Goal: Task Accomplishment & Management: Complete application form

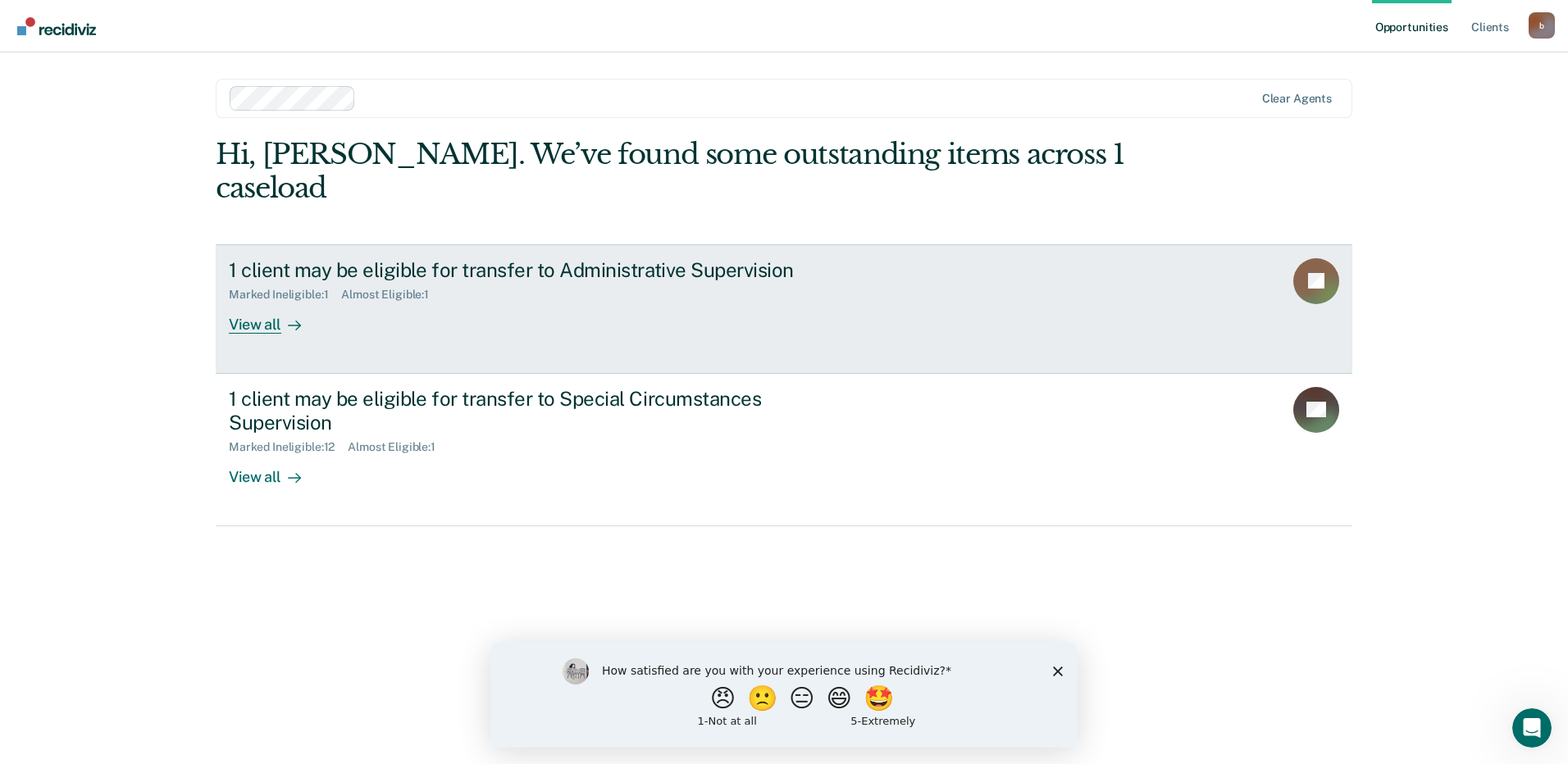
click at [541, 281] on div "Marked Ineligible : 1 Almost Eligible : 1" at bounding box center [517, 291] width 576 height 21
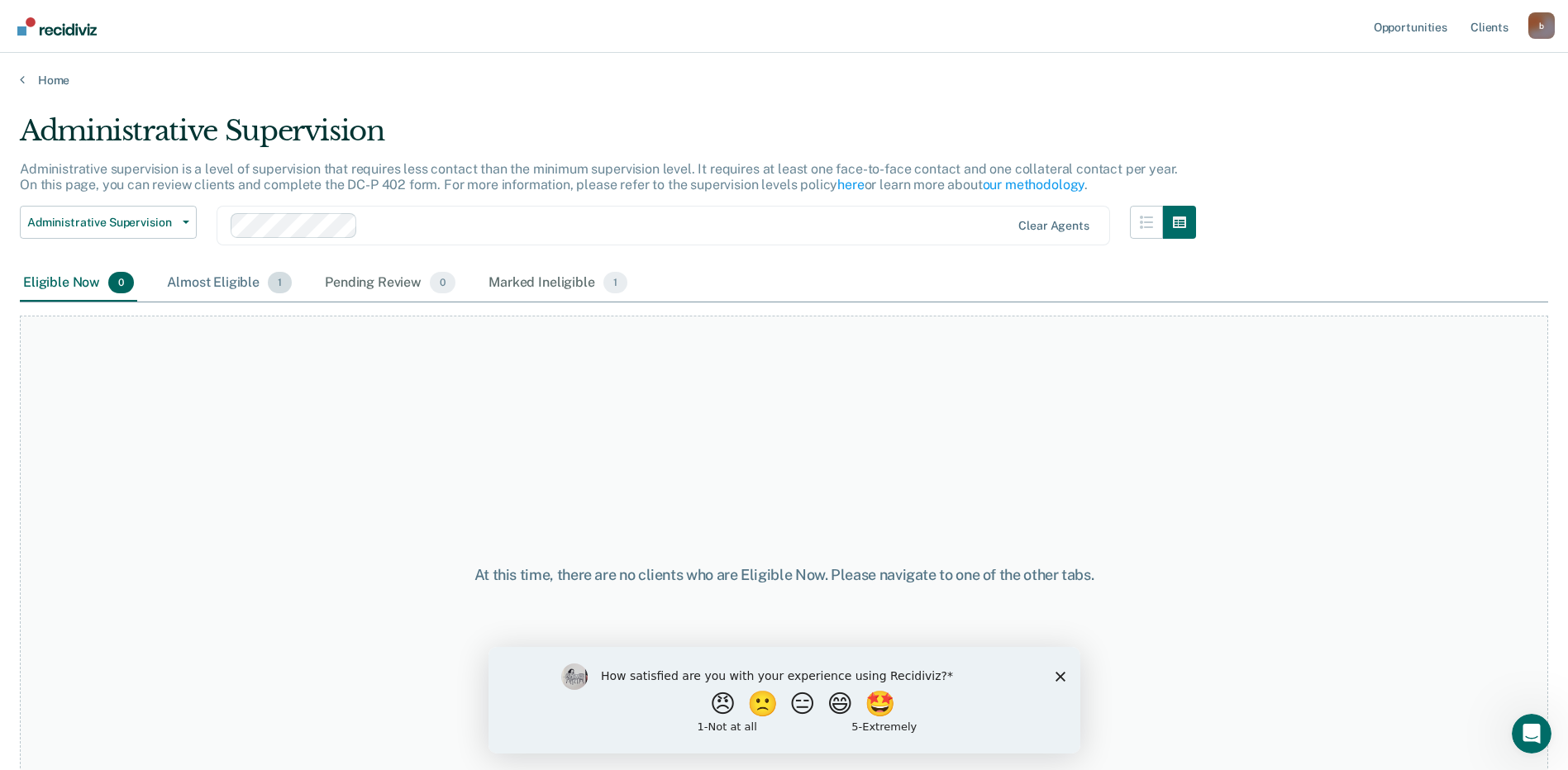
click at [205, 288] on div "Almost Eligible 1" at bounding box center [229, 283] width 131 height 36
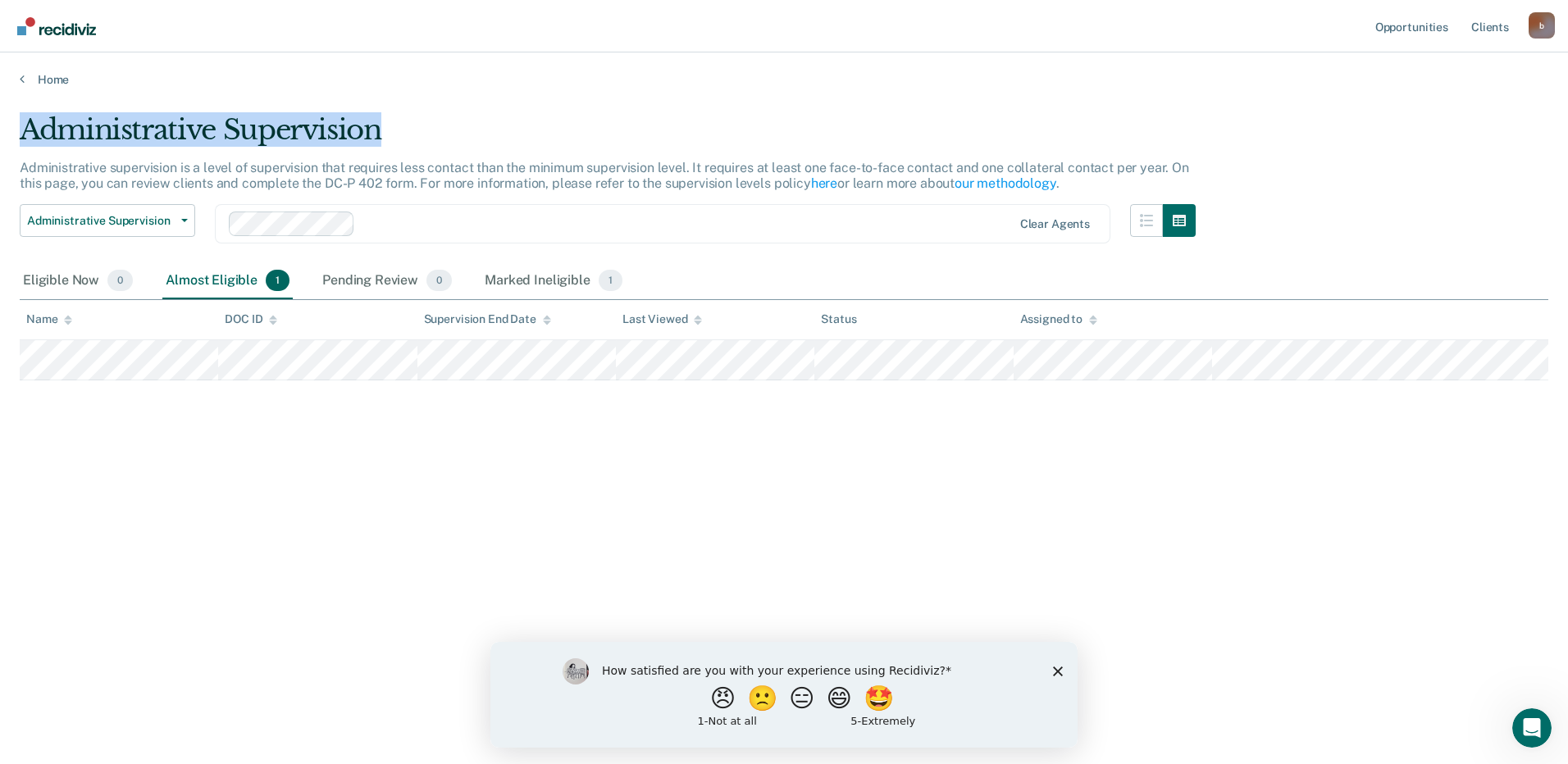
drag, startPoint x: 365, startPoint y: 132, endPoint x: 10, endPoint y: 130, distance: 355.0
click at [10, 130] on main "Administrative Supervision Administrative supervision is a level of supervision…" at bounding box center [784, 423] width 1568 height 672
drag, startPoint x: 10, startPoint y: 130, endPoint x: 84, endPoint y: 135, distance: 74.2
copy div "Administrative Supervision"
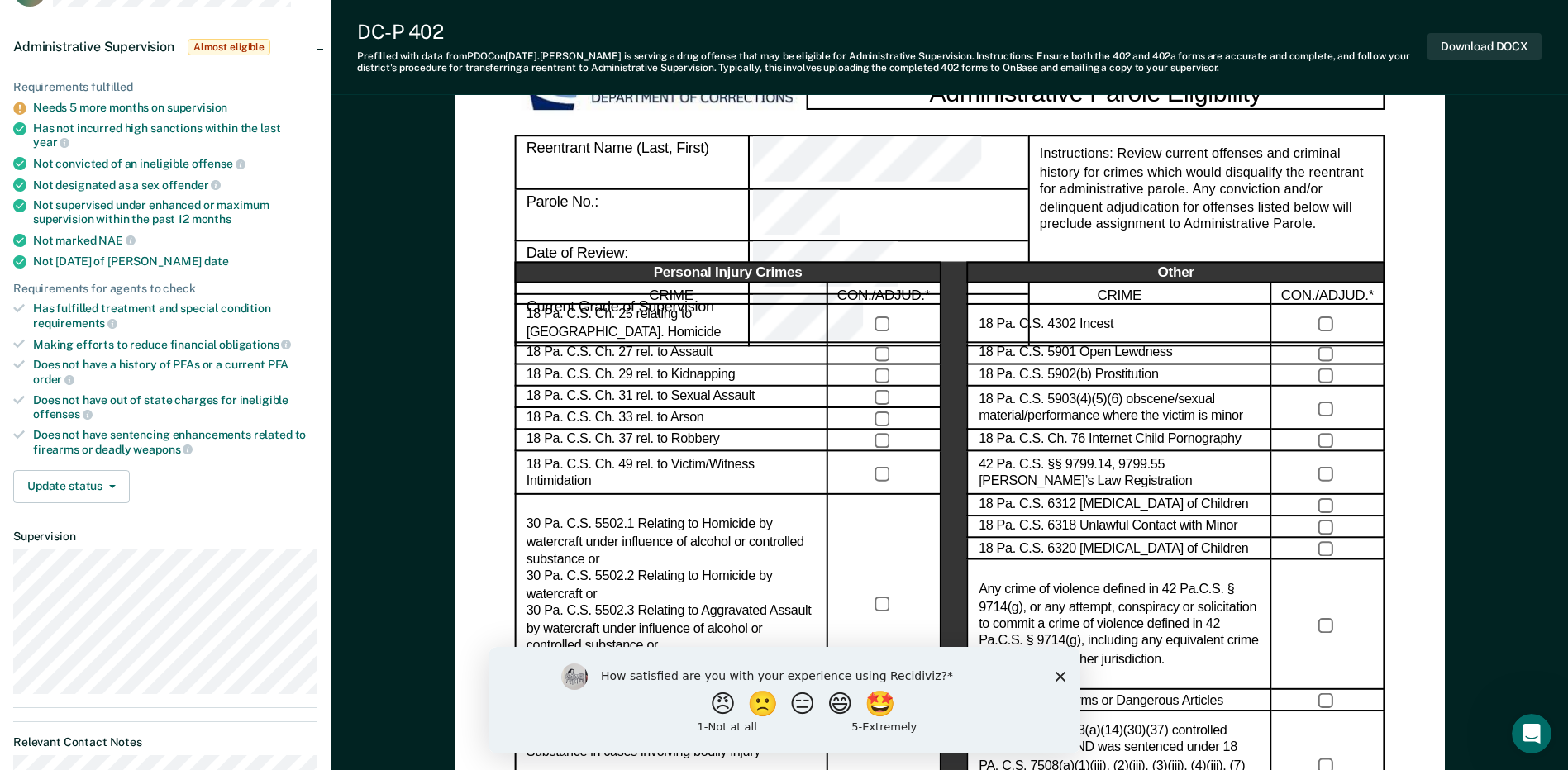
scroll to position [166, 0]
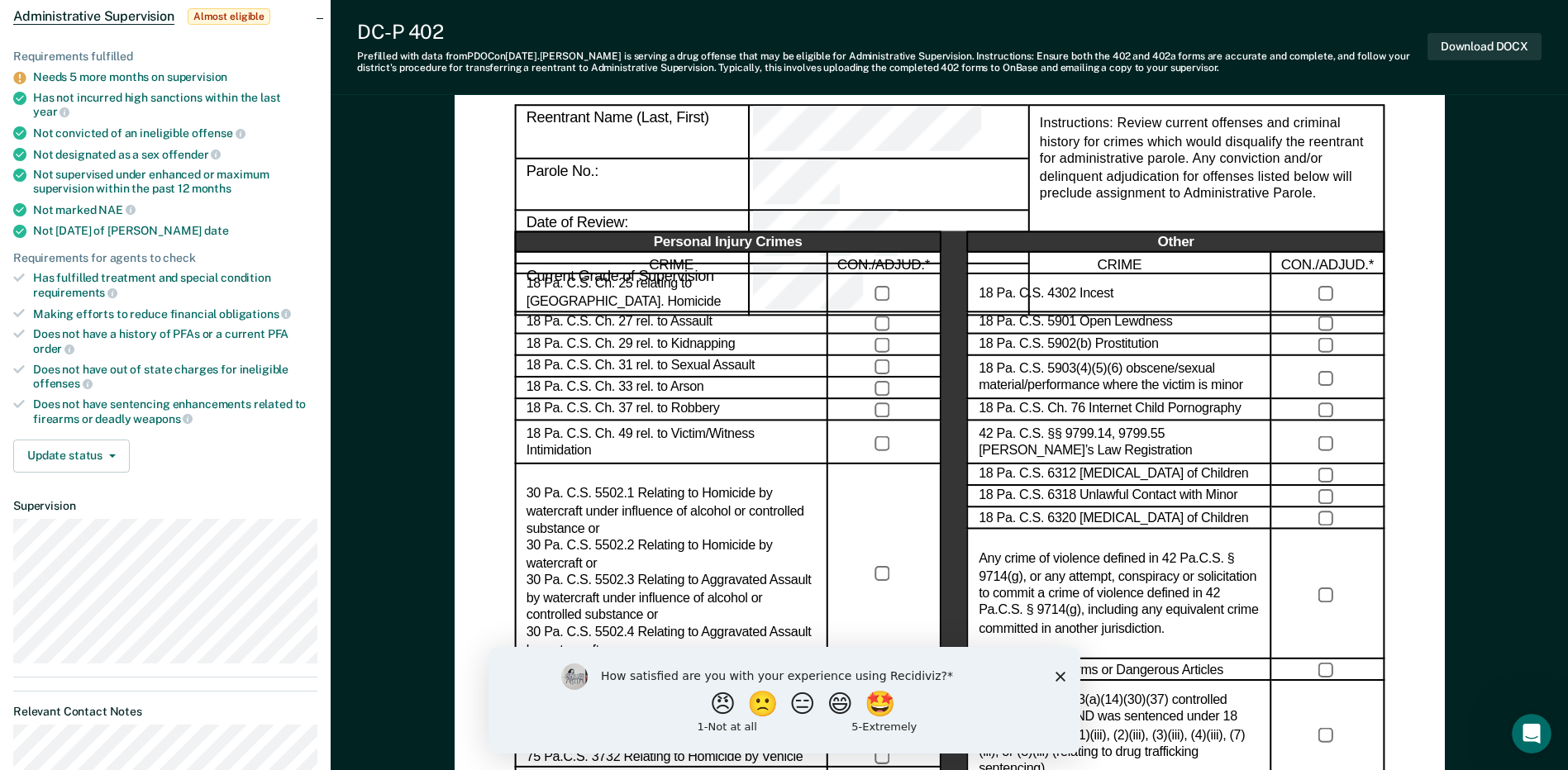
click at [1060, 671] on icon "Close survey" at bounding box center [1060, 676] width 10 height 10
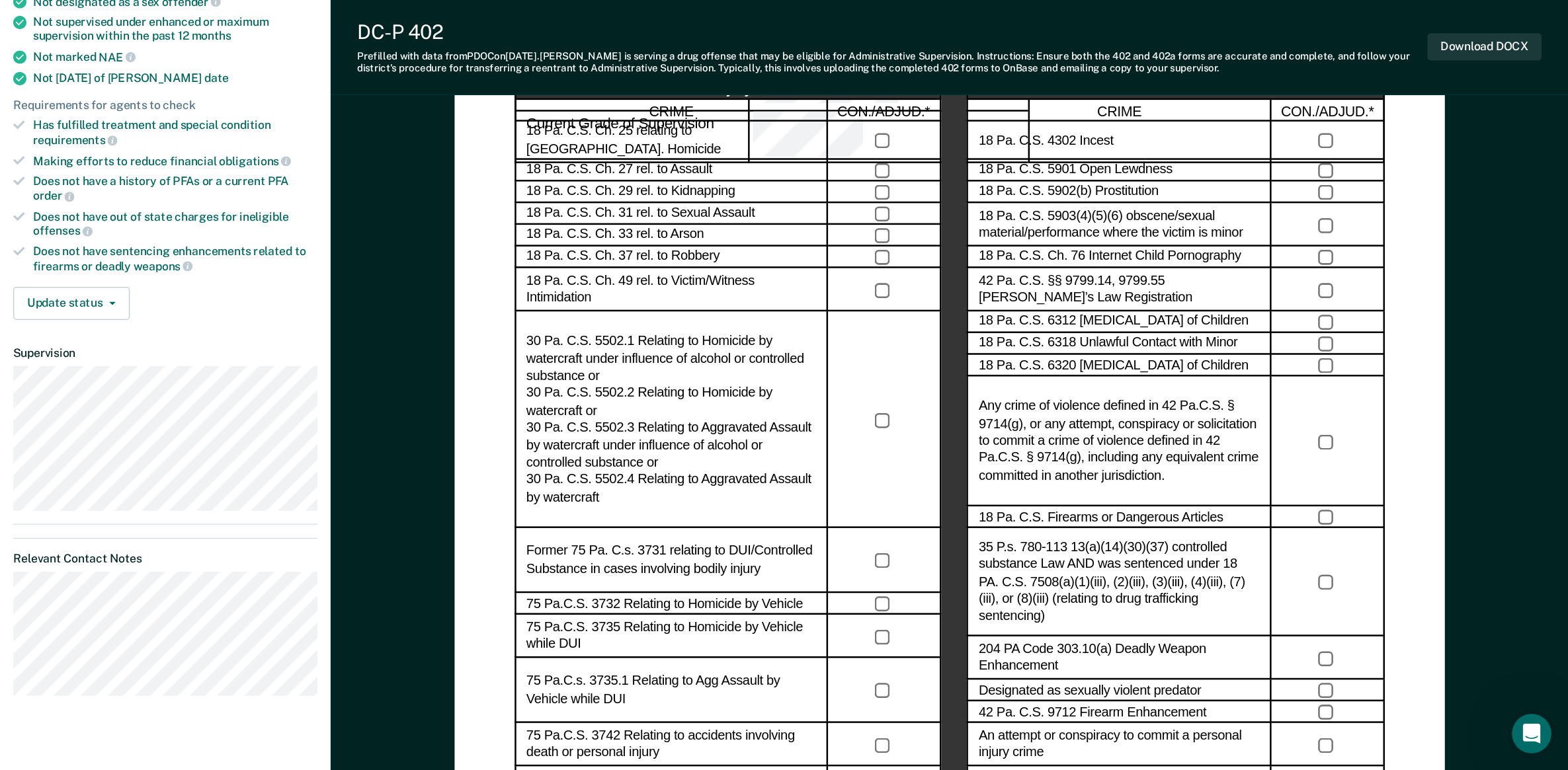
scroll to position [264, 0]
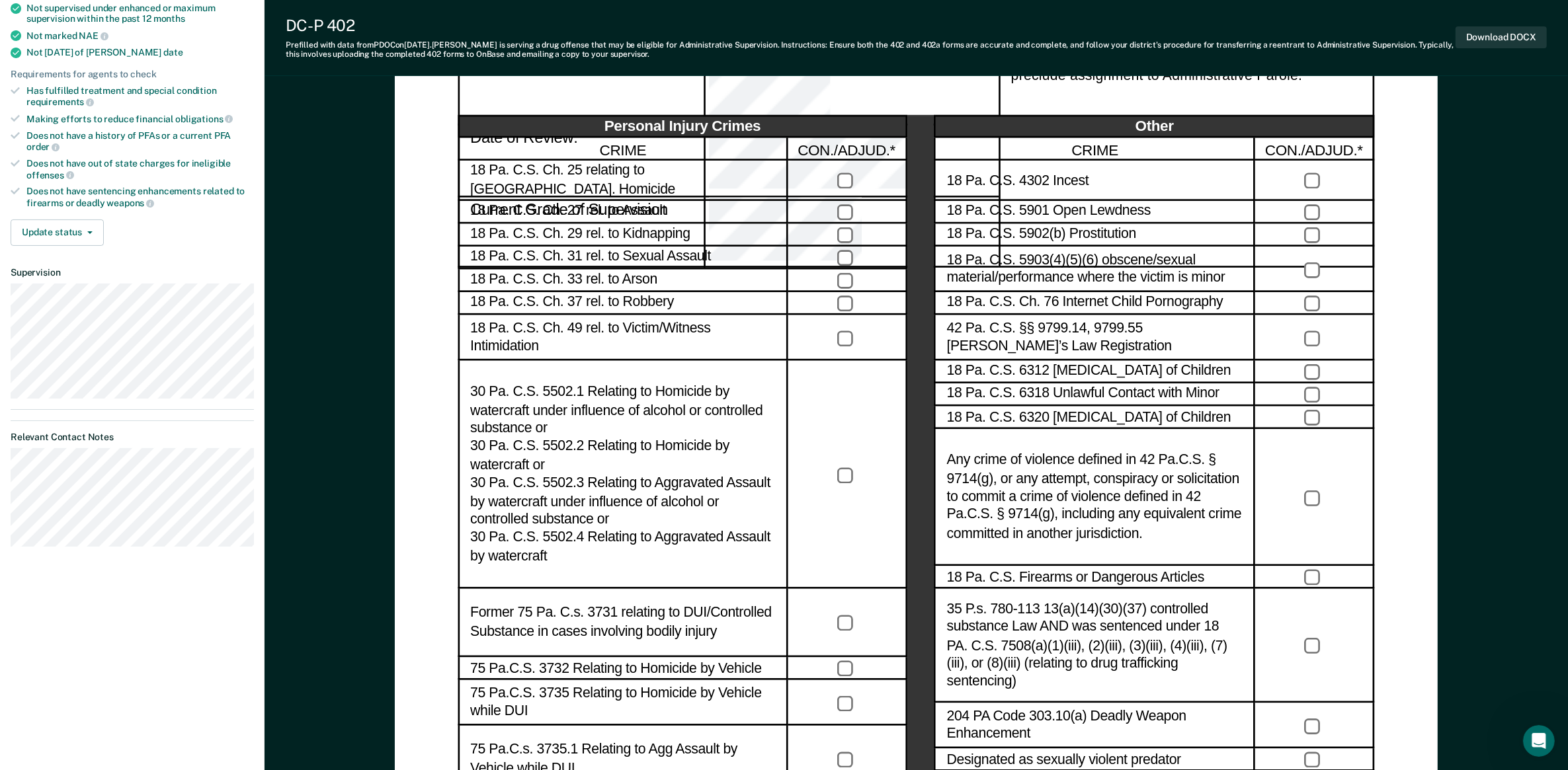
drag, startPoint x: 370, startPoint y: 197, endPoint x: 323, endPoint y: 129, distance: 82.7
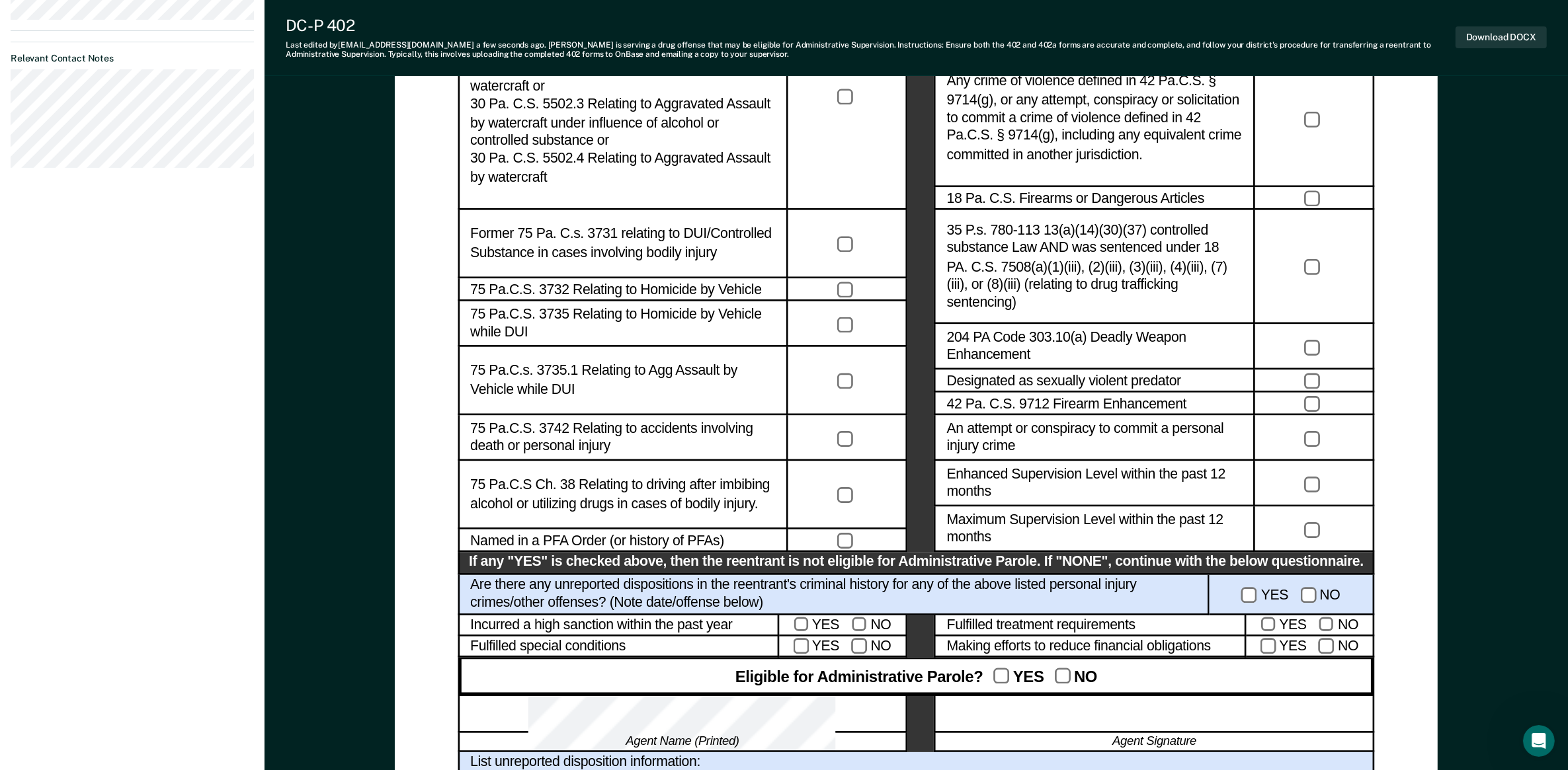
scroll to position [661, 0]
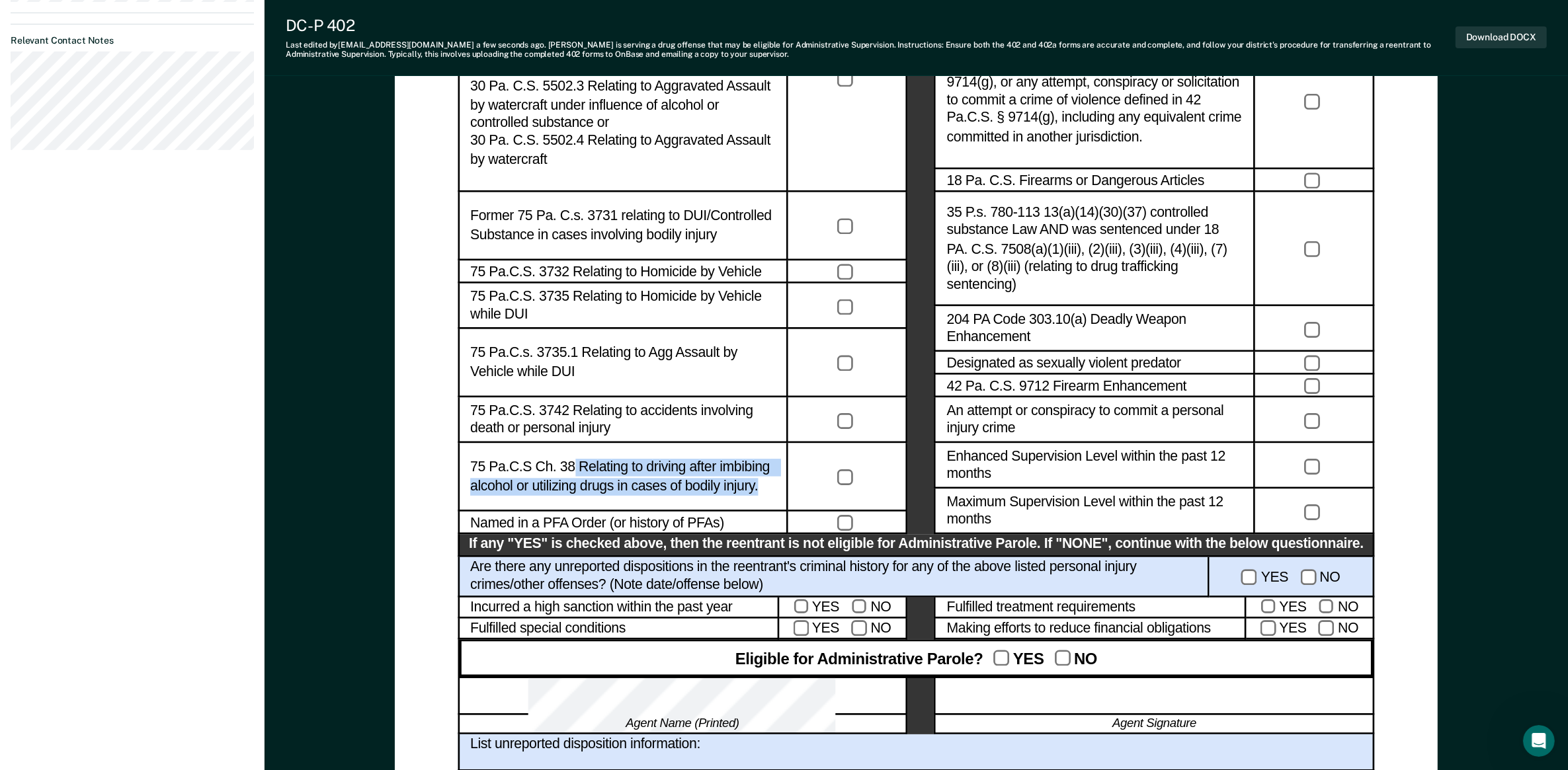
drag, startPoint x: 741, startPoint y: 482, endPoint x: 557, endPoint y: 470, distance: 184.4
click at [557, 470] on label "75 Pa.C.S Ch. 38 Relating to driving after imbibing alcohol or utilizing drugs …" at bounding box center [623, 478] width 306 height 36
drag, startPoint x: 557, startPoint y: 470, endPoint x: 581, endPoint y: 468, distance: 24.1
copy label "Relating to driving after imbibing alcohol or utilizing drugs in cases of bodil…"
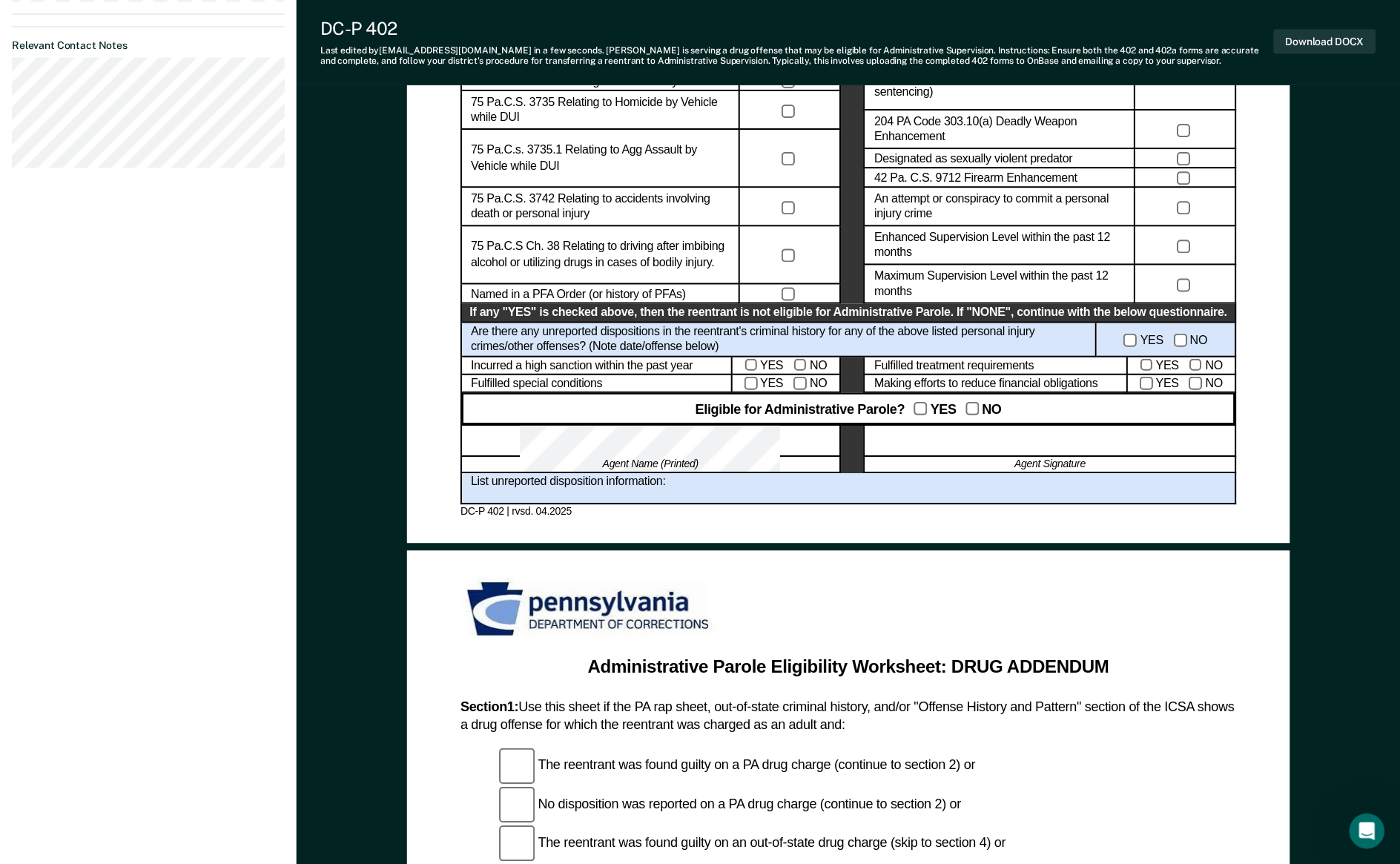
click at [887, 495] on div "List unreported disposition information:" at bounding box center [849, 489] width 777 height 32
click at [907, 427] on div at bounding box center [1050, 441] width 372 height 32
click at [919, 438] on div at bounding box center [1050, 441] width 372 height 32
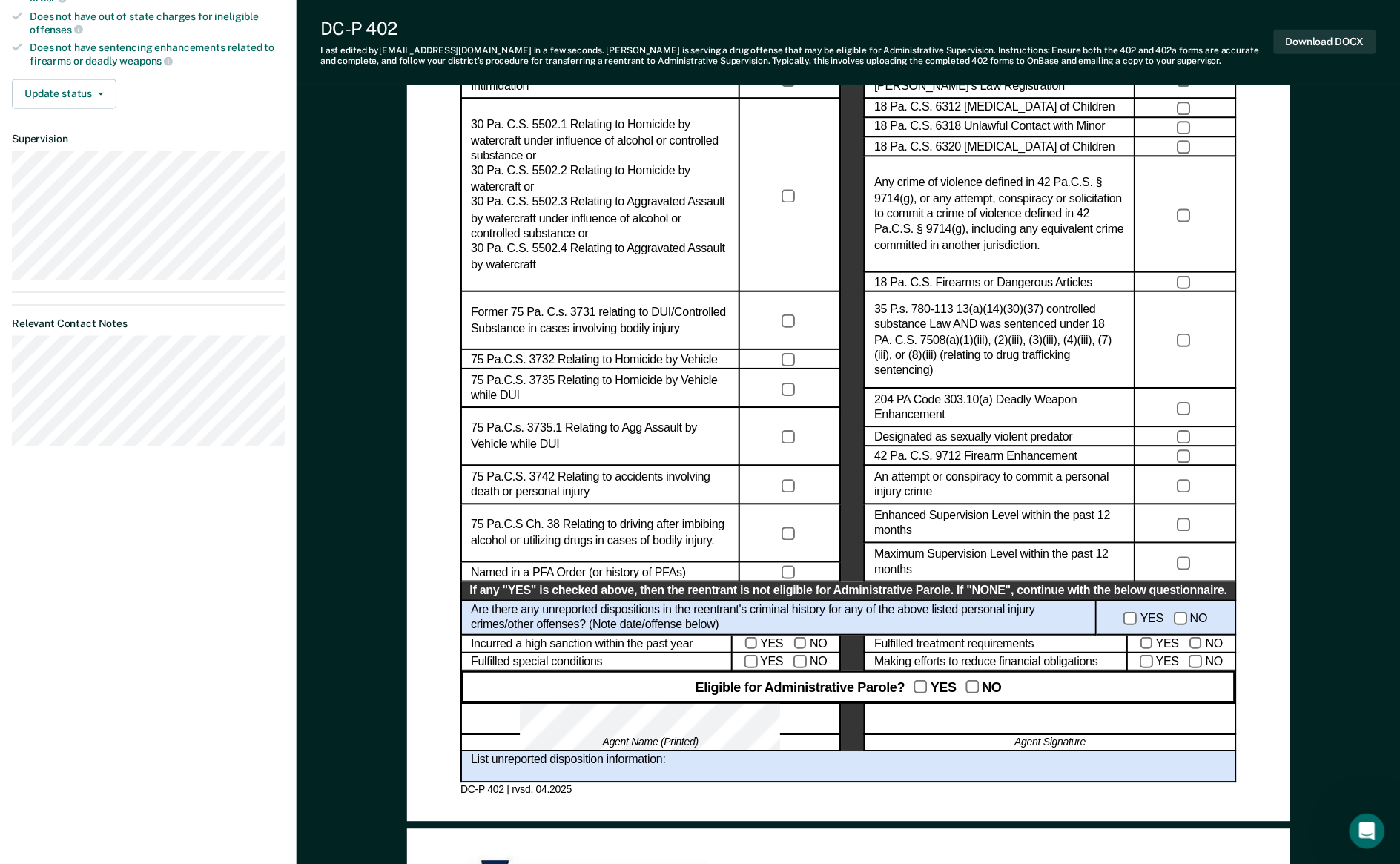
scroll to position [0, 0]
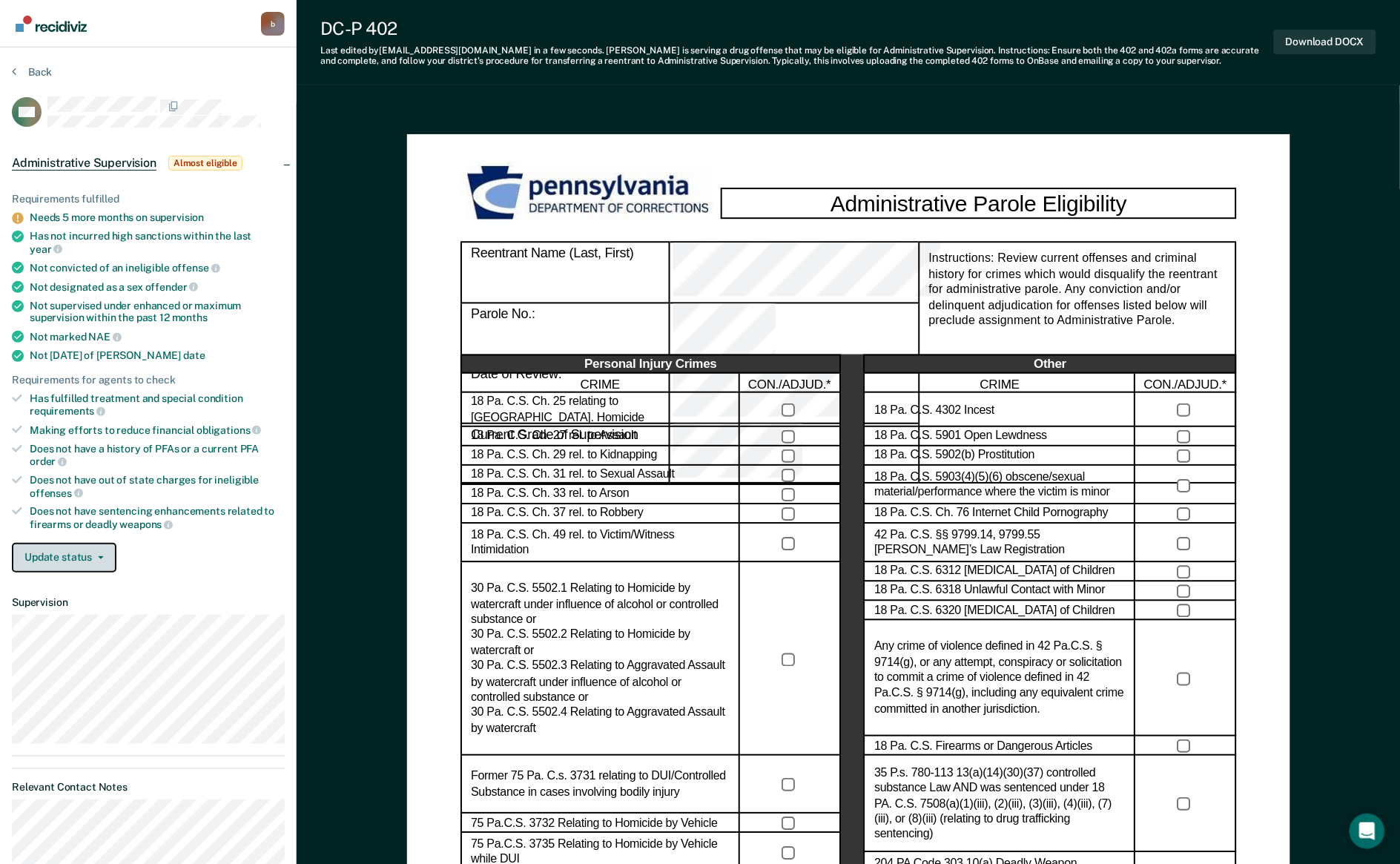
click at [80, 543] on button "Update status" at bounding box center [64, 558] width 104 height 30
click at [78, 605] on button "Mark Ineligible" at bounding box center [85, 617] width 146 height 24
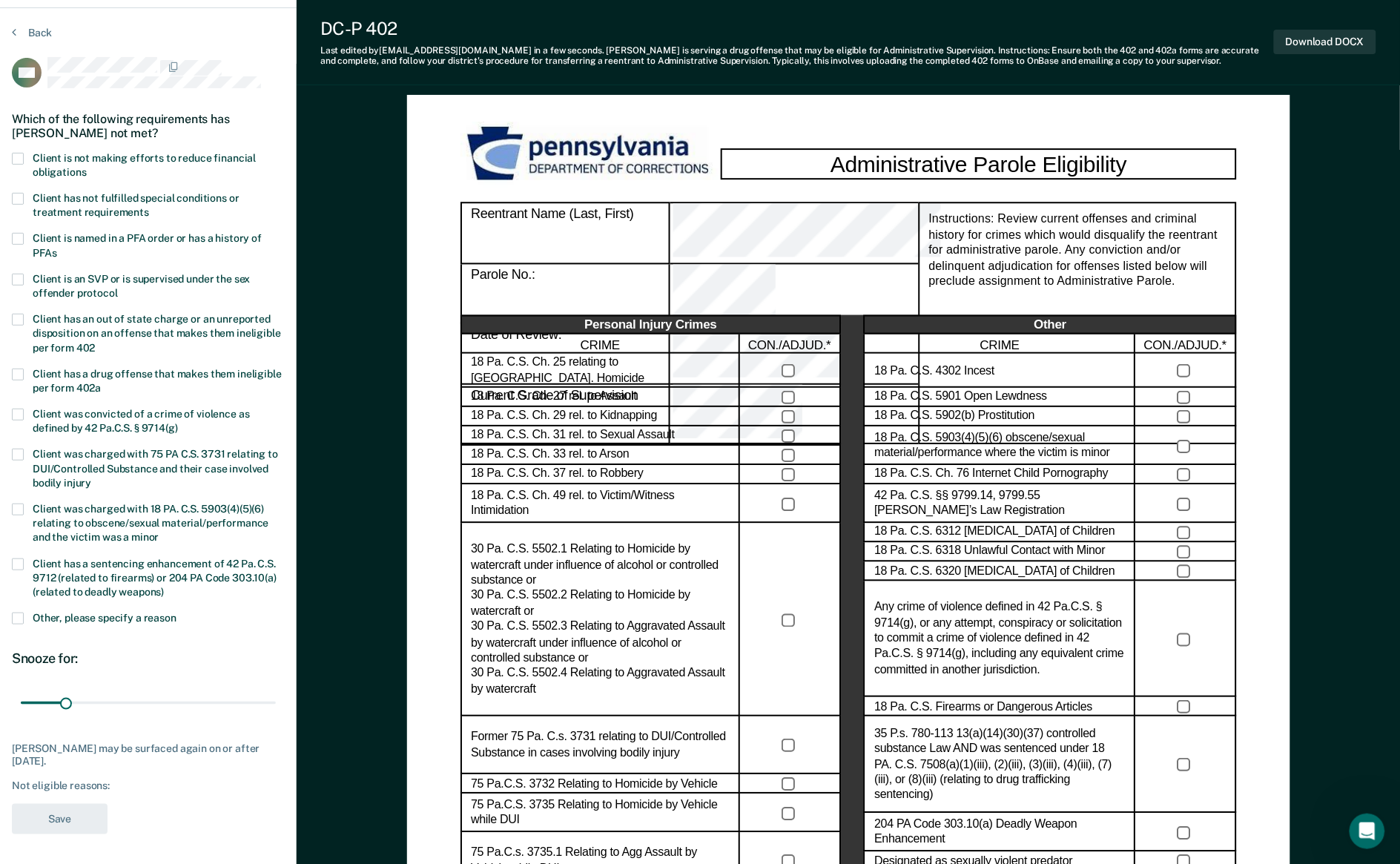
scroll to position [37, 0]
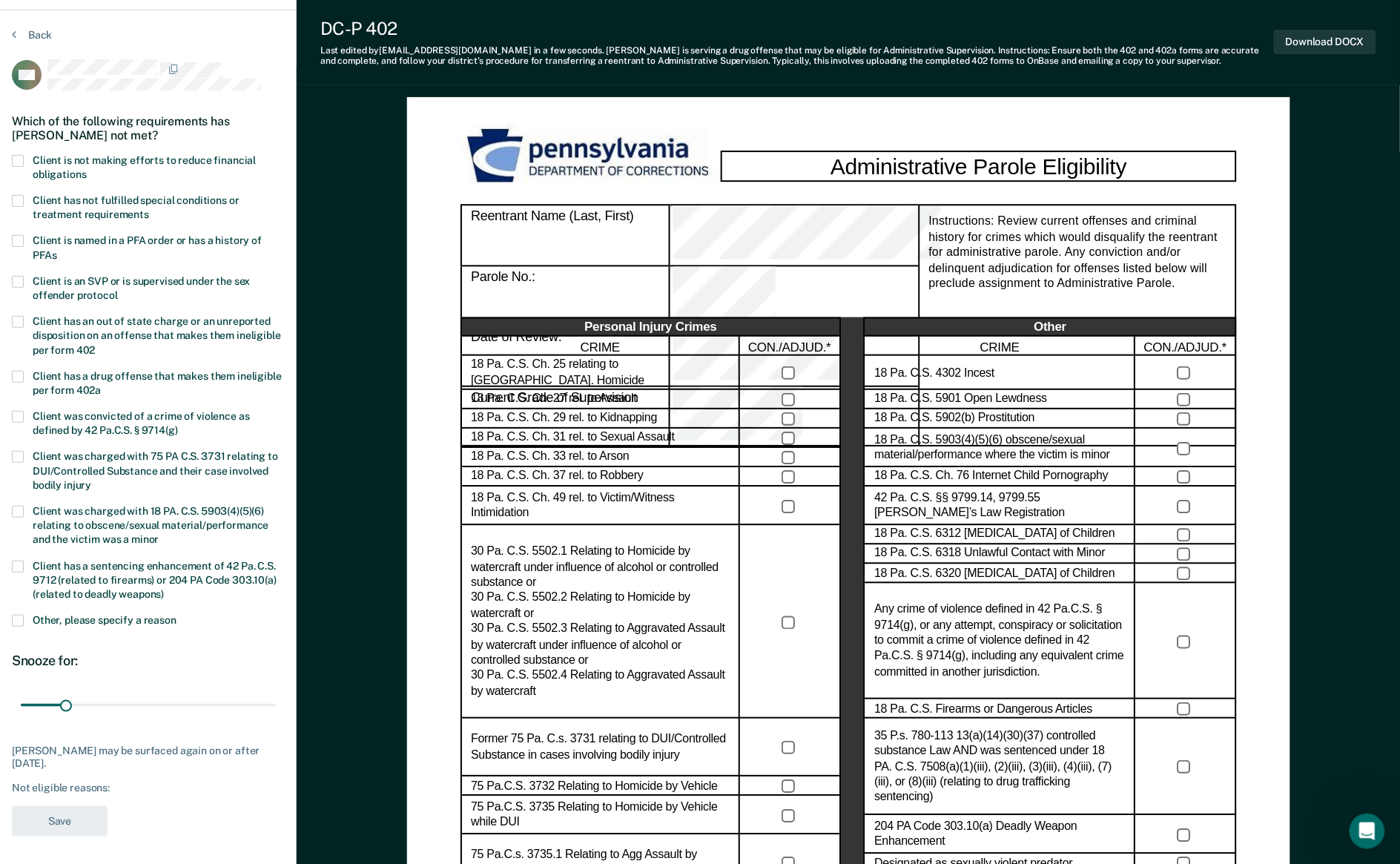
click at [42, 158] on span "Client is not making efforts to reduce financial obligations" at bounding box center [143, 167] width 223 height 26
click at [86, 169] on input "Client is not making efforts to reduce financial obligations" at bounding box center [86, 169] width 0 height 0
click at [52, 206] on span "Client has not fulfilled special conditions or treatment requirements" at bounding box center [136, 207] width 207 height 26
click at [149, 209] on input "Client has not fulfilled special conditions or treatment requirements" at bounding box center [149, 209] width 0 height 0
click at [53, 466] on span "Client was charged with 75 PA C.S. 3731 relating to DUI/Controlled Substance an…" at bounding box center [155, 470] width 245 height 40
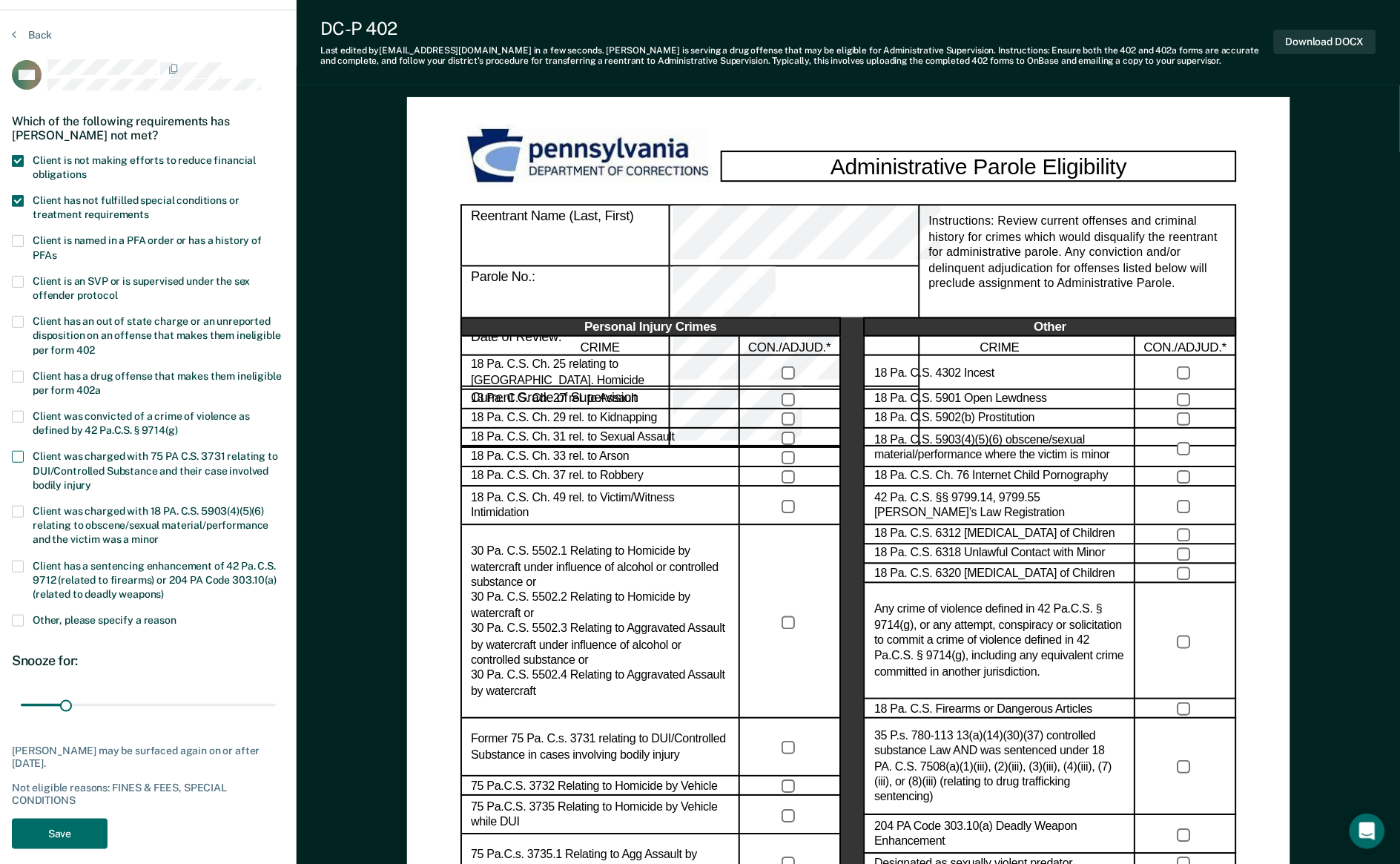
click at [92, 480] on input "Client was charged with 75 PA C.S. 3731 relating to DUI/Controlled Substance an…" at bounding box center [92, 480] width 0 height 0
drag, startPoint x: 63, startPoint y: 703, endPoint x: 313, endPoint y: 709, distance: 250.1
type input "180"
click at [276, 691] on input "range" at bounding box center [149, 706] width 255 height 26
click at [38, 691] on button "Save" at bounding box center [59, 834] width 95 height 31
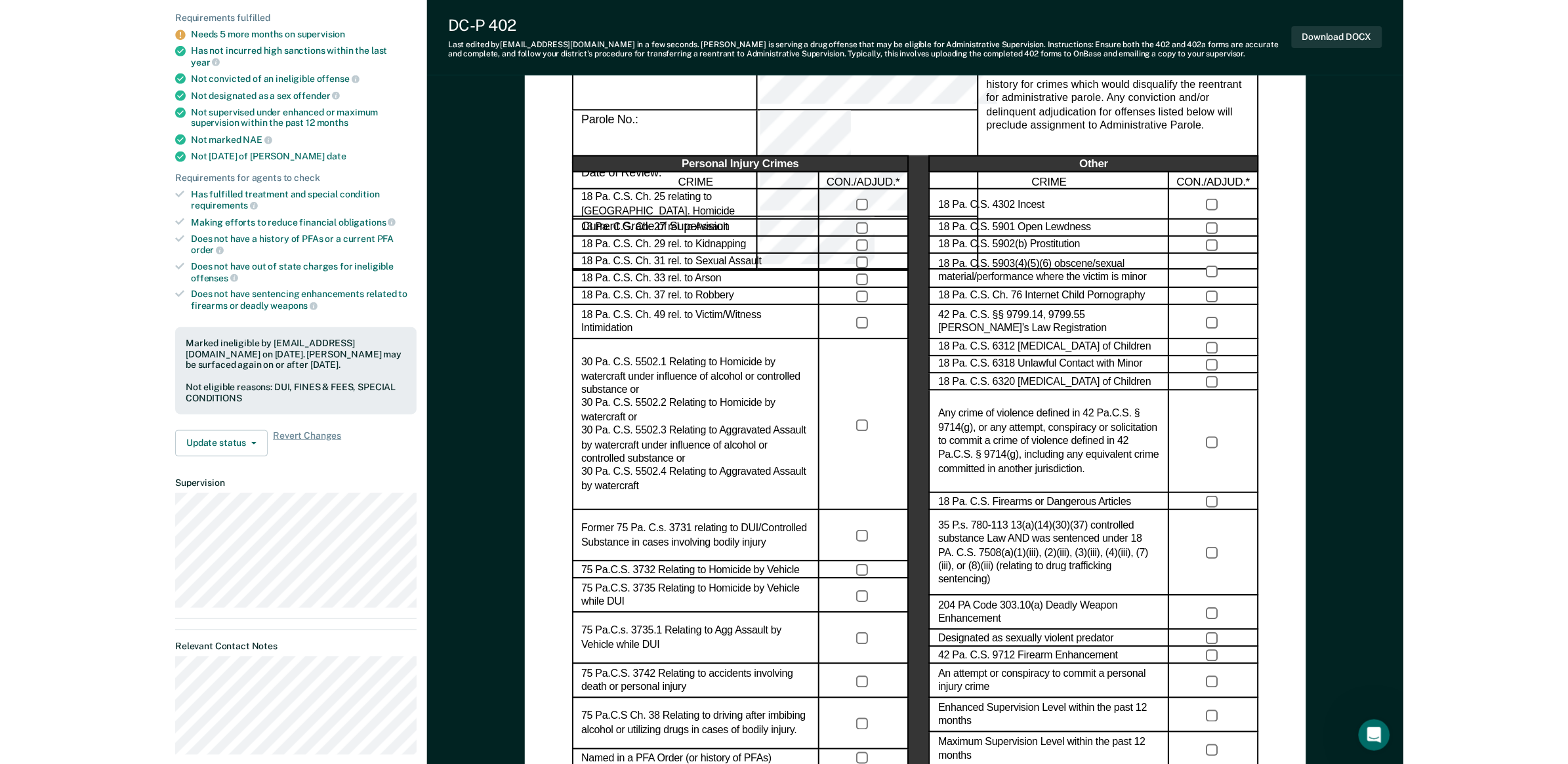
scroll to position [0, 0]
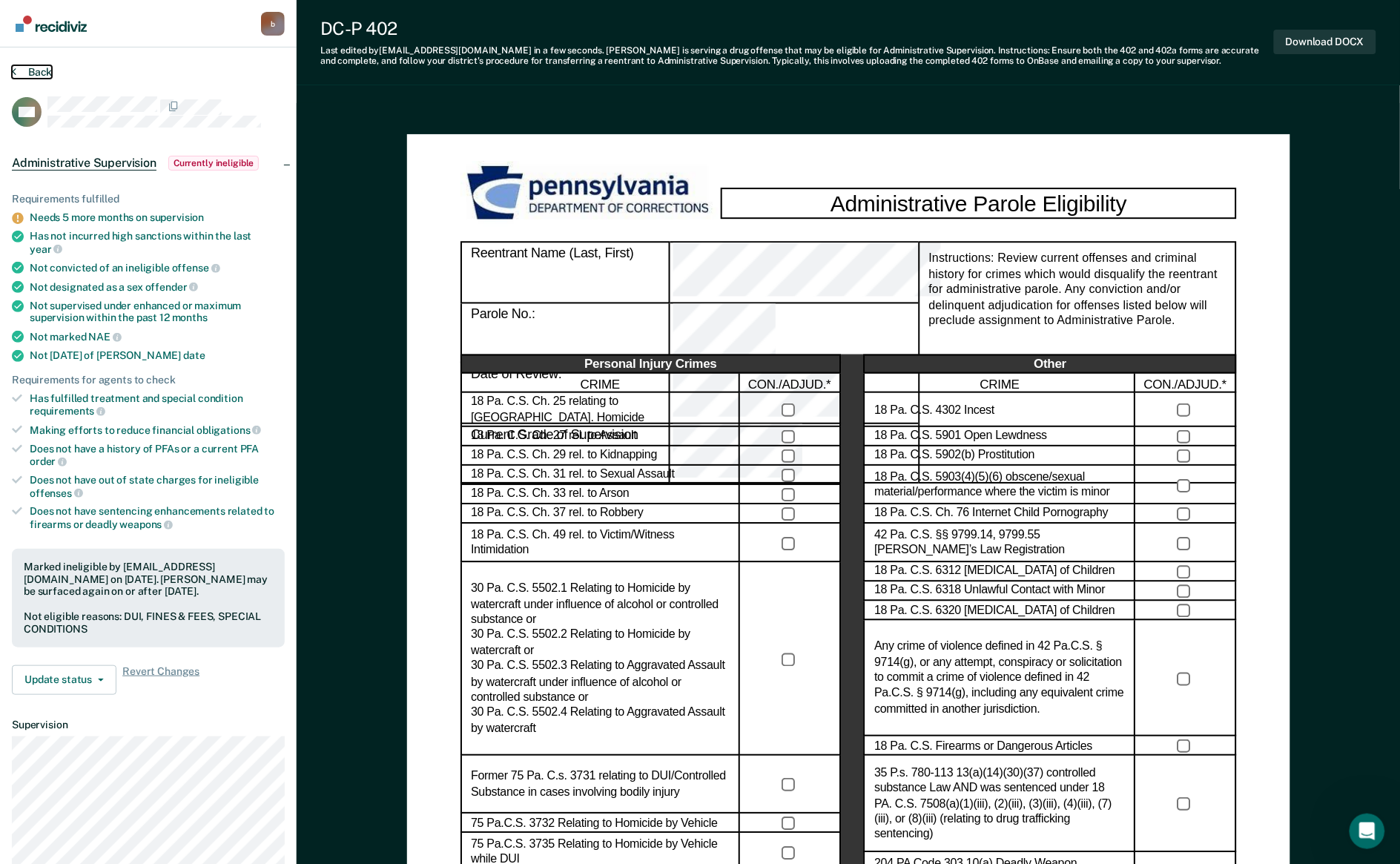
click at [41, 71] on button "Back" at bounding box center [32, 72] width 40 height 14
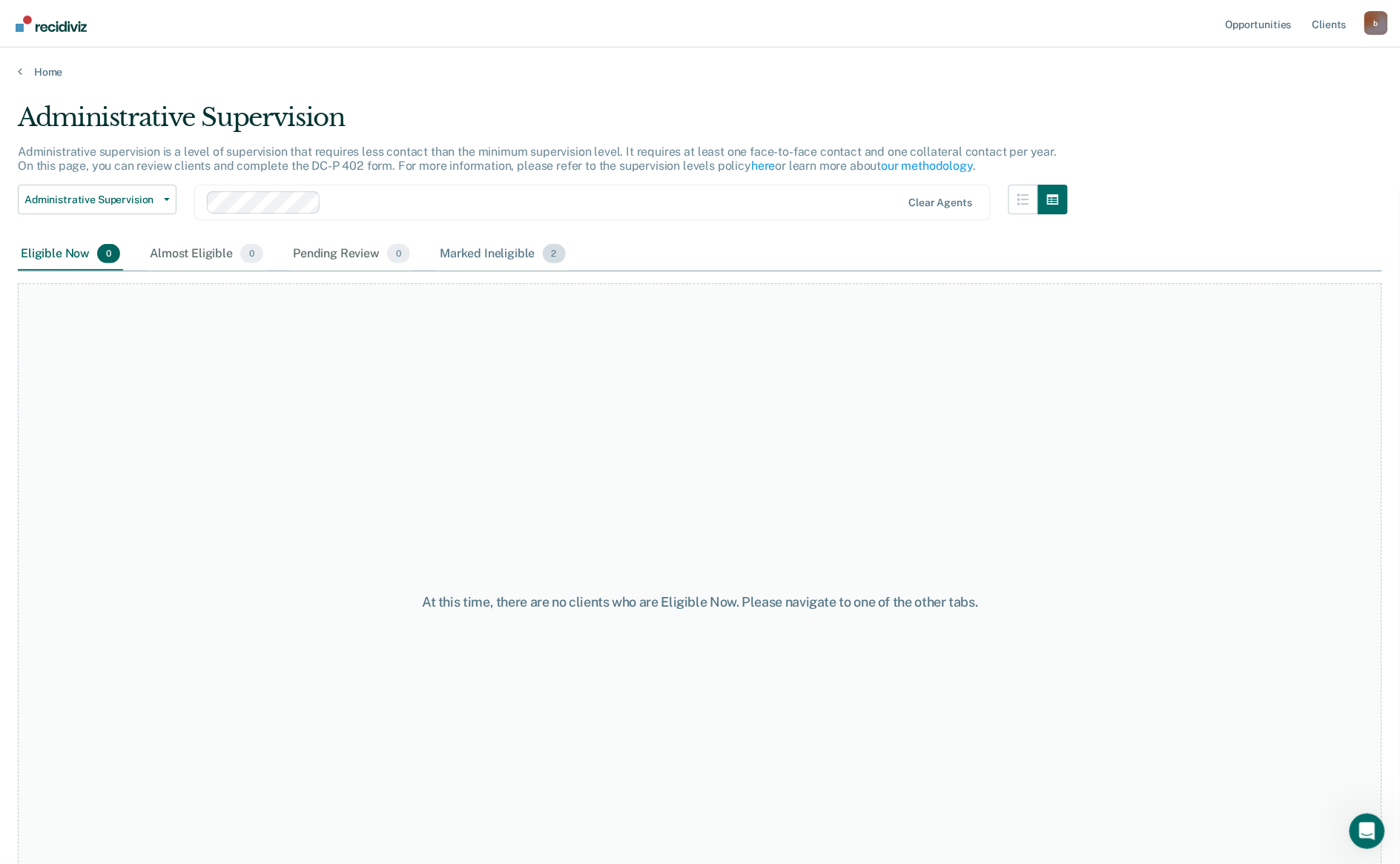
click at [512, 256] on div "Marked Ineligible 2" at bounding box center [503, 254] width 132 height 32
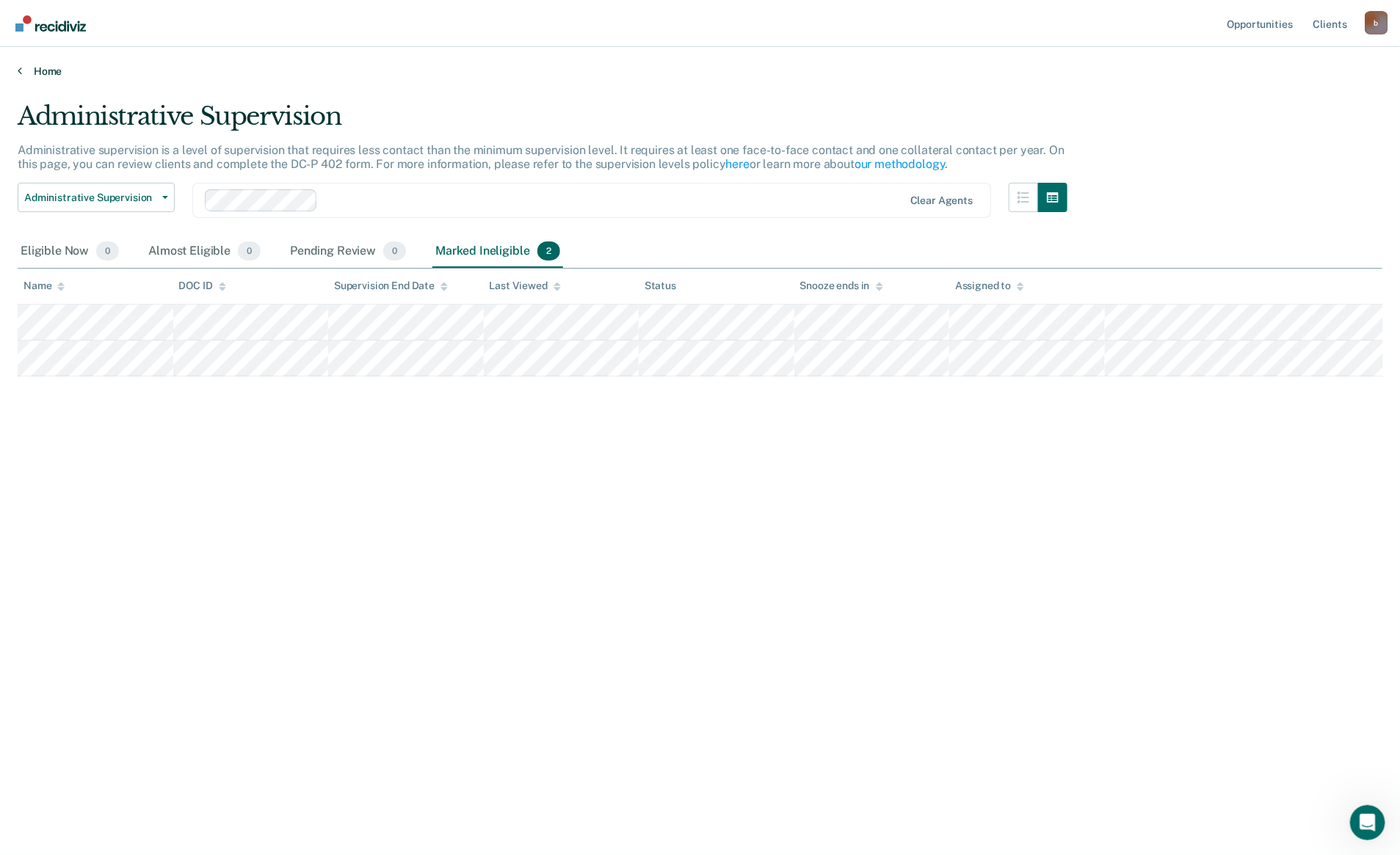
click at [52, 74] on link "Home" at bounding box center [700, 71] width 1364 height 13
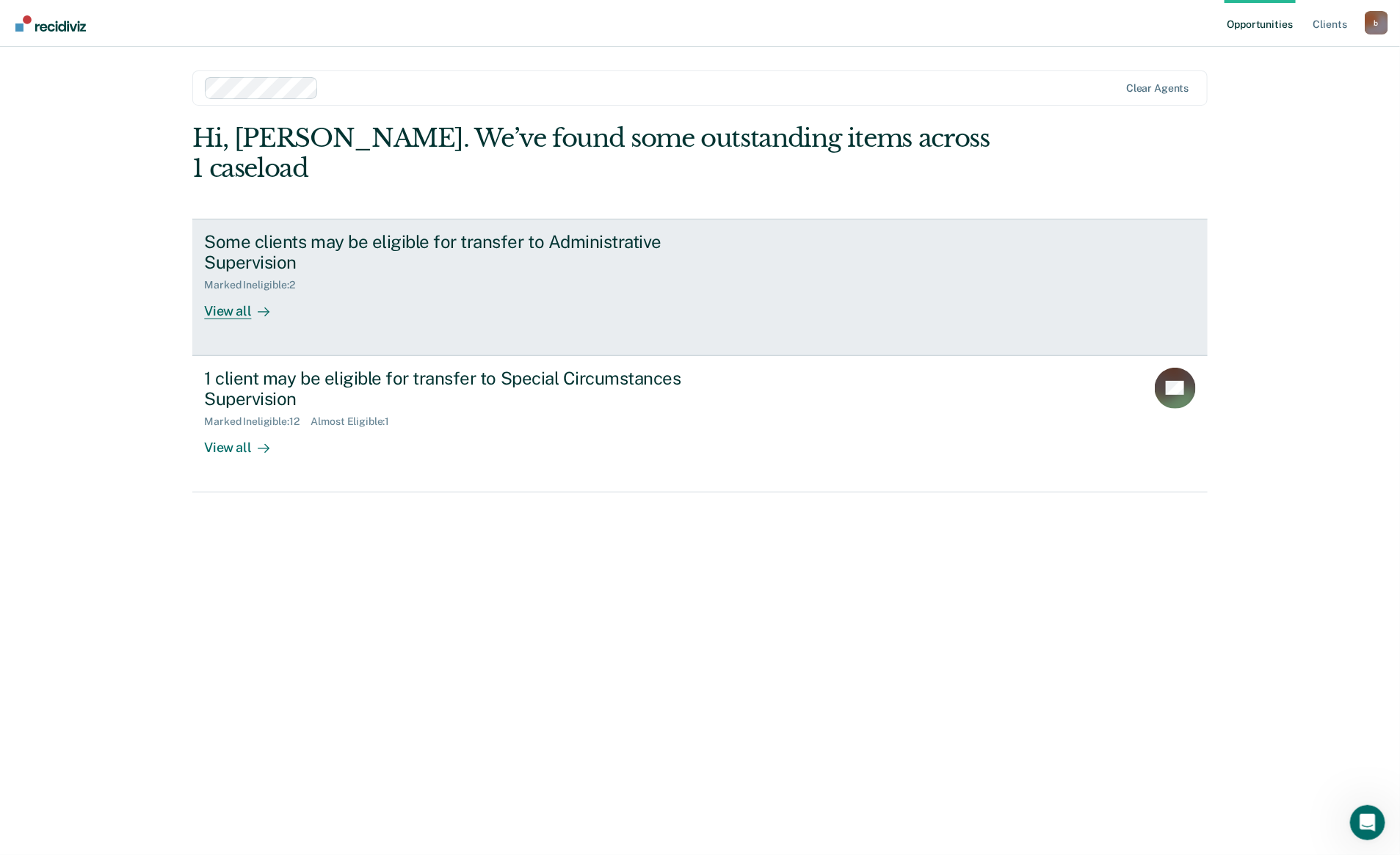
click at [354, 273] on div "Marked Ineligible : 2" at bounding box center [462, 282] width 515 height 19
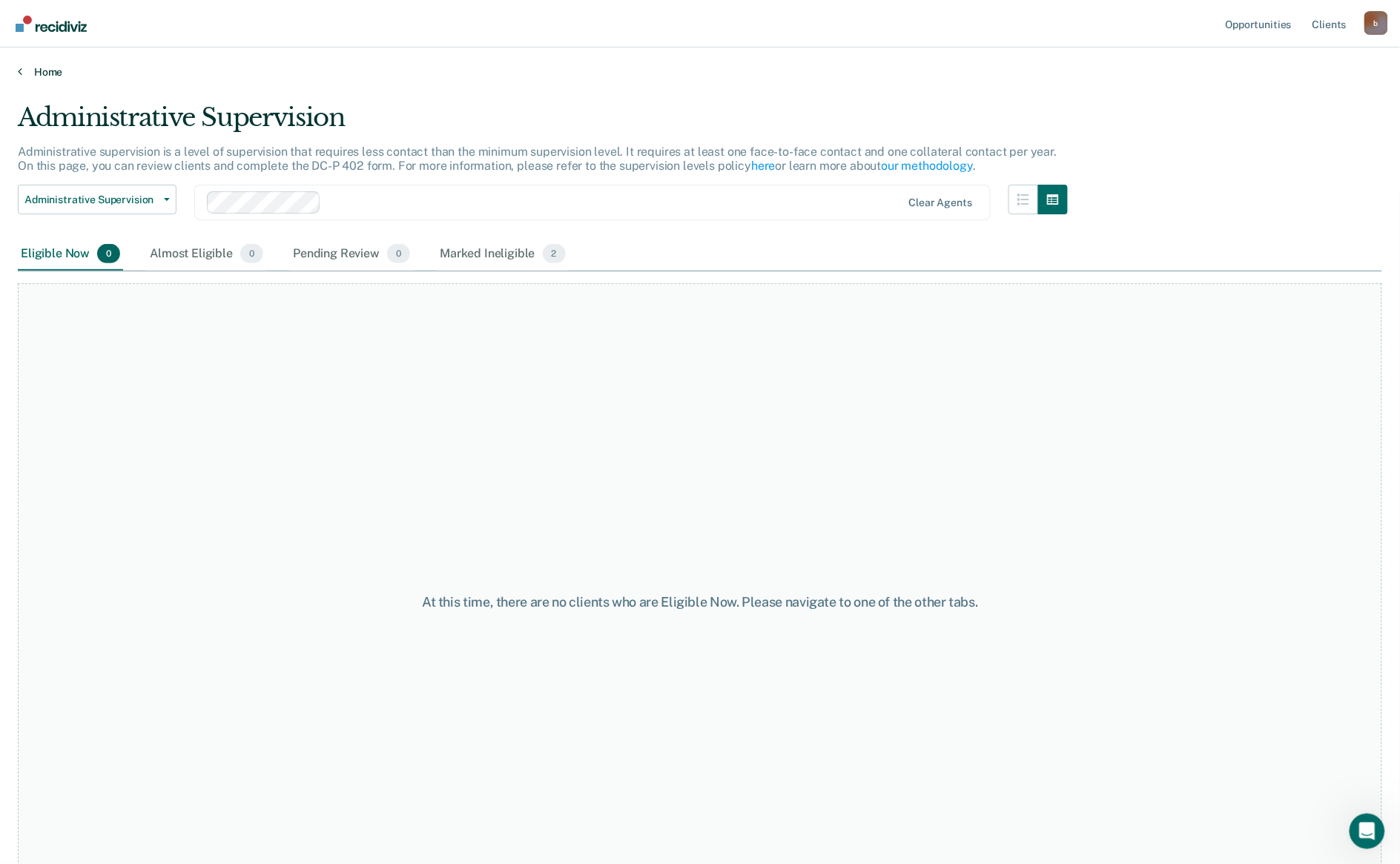
click at [39, 67] on link "Home" at bounding box center [700, 72] width 1364 height 14
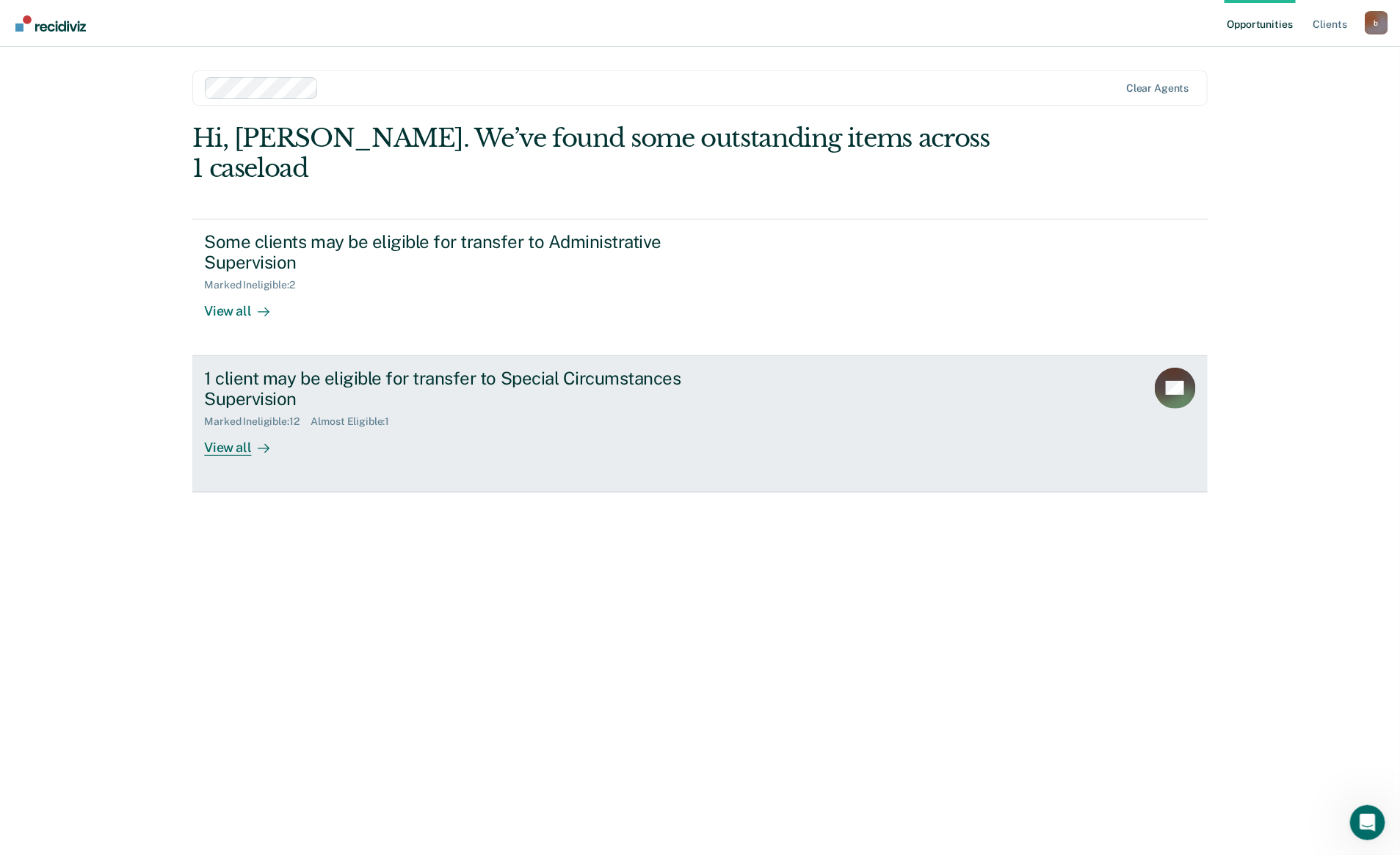
click at [489, 409] on div "Marked Ineligible : 12 Almost Eligible : 1" at bounding box center [462, 418] width 515 height 19
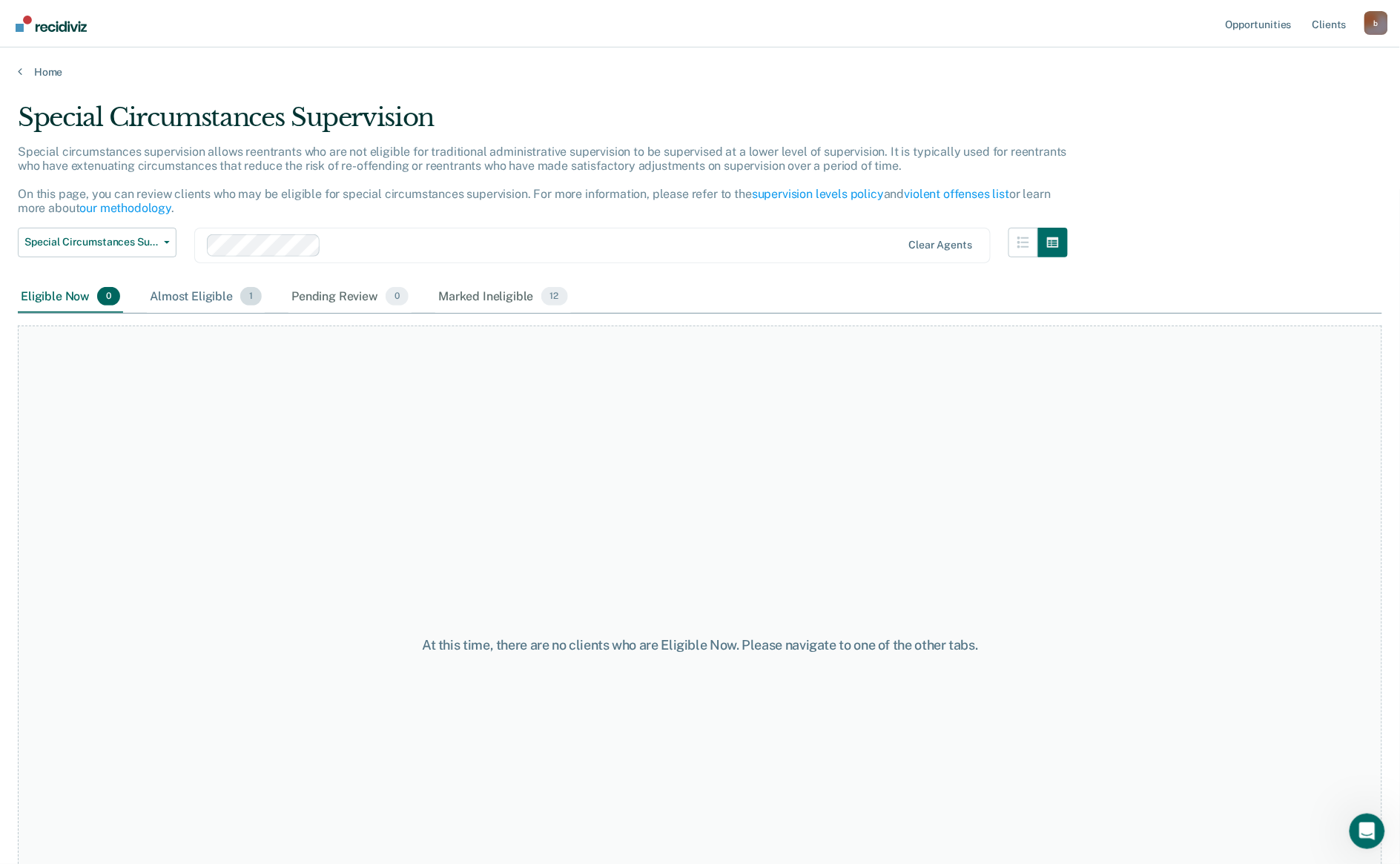
click at [232, 294] on div "Almost Eligible 1" at bounding box center [206, 297] width 118 height 32
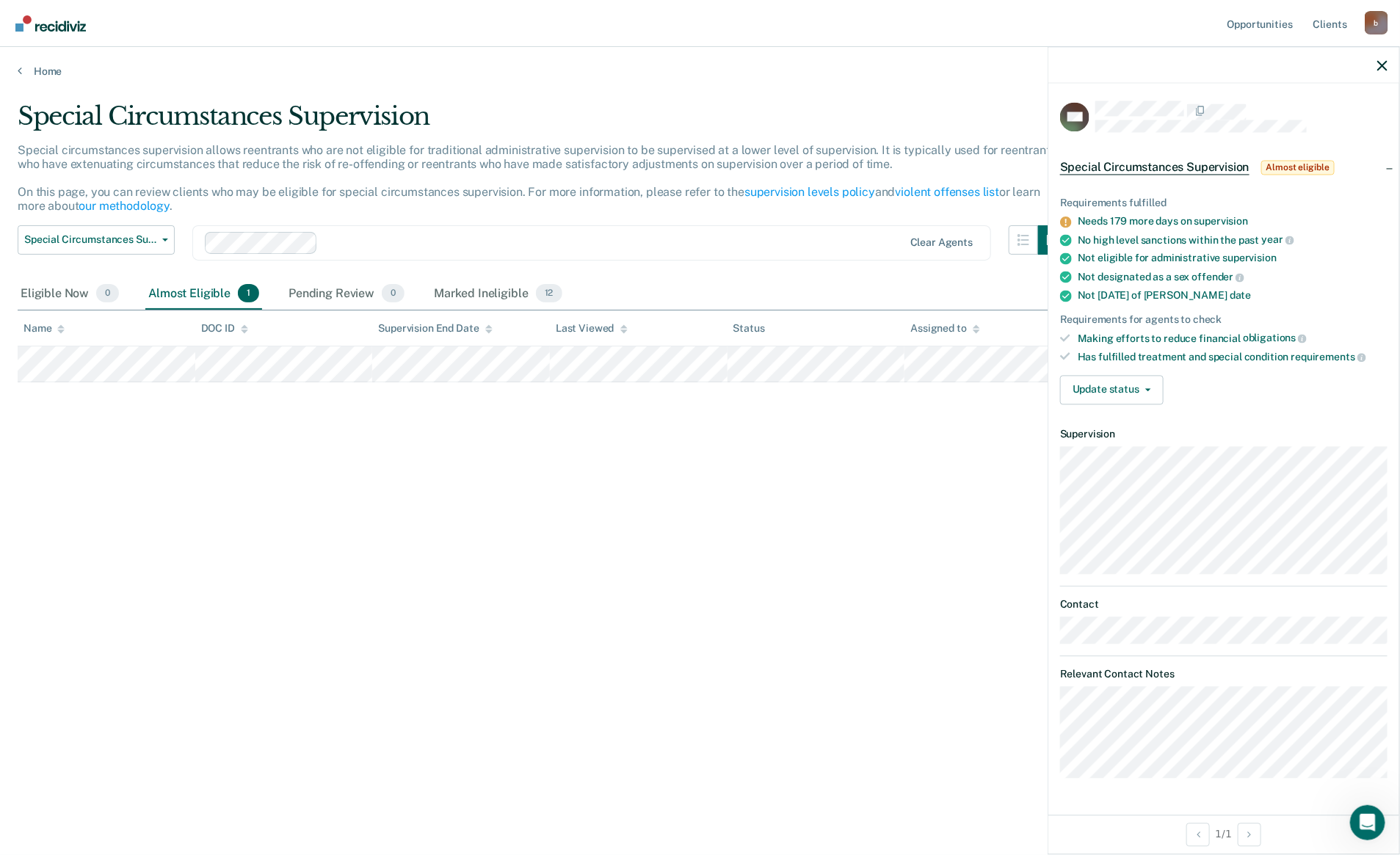
click at [981, 495] on div "Special Circumstances Supervision Special circumstances supervision allows reen…" at bounding box center [700, 423] width 1364 height 644
click at [1371, 72] on div at bounding box center [1223, 65] width 351 height 36
click at [1388, 62] on div at bounding box center [1223, 65] width 351 height 36
click at [1378, 64] on icon "button" at bounding box center [1382, 65] width 10 height 10
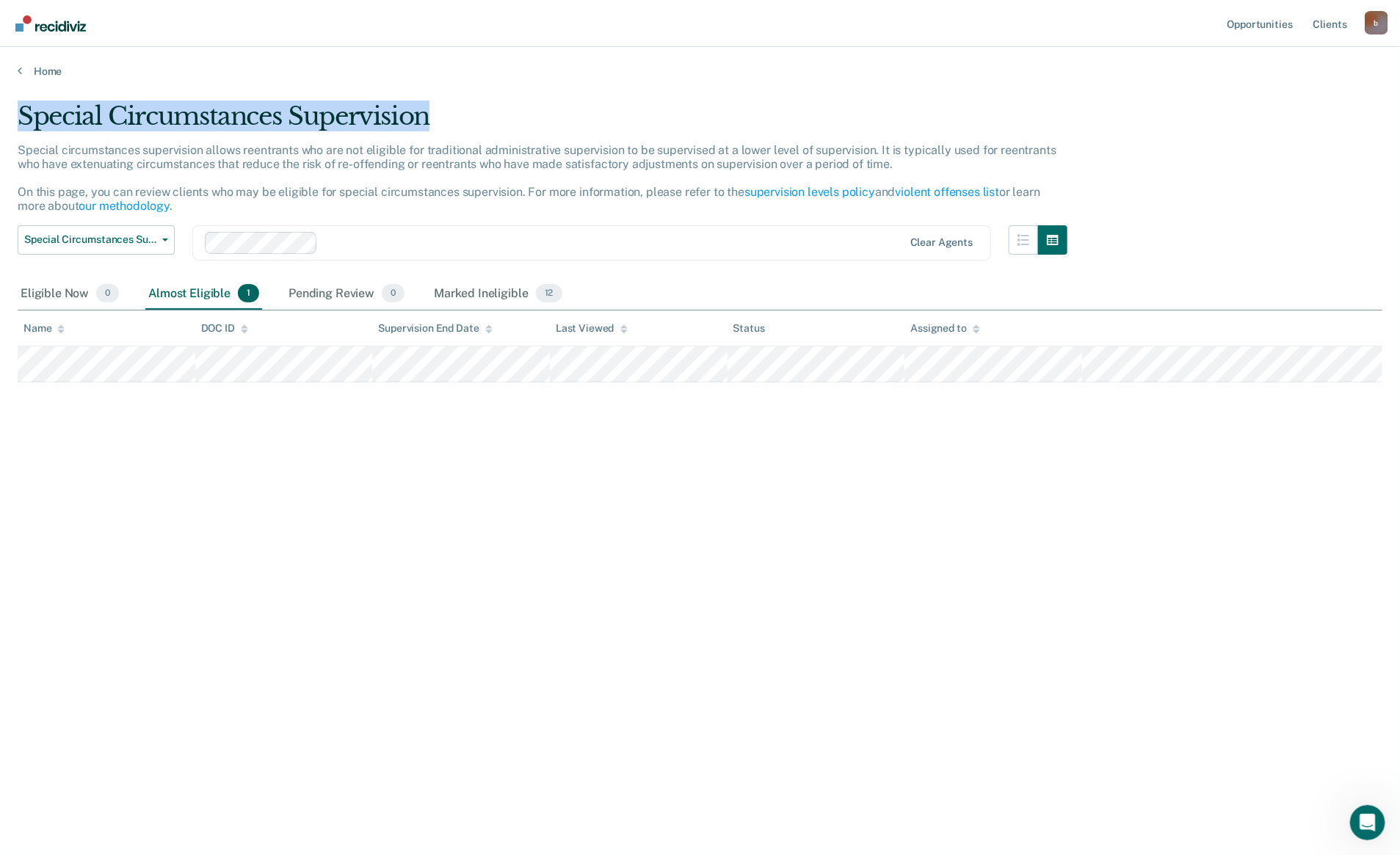
drag, startPoint x: 439, startPoint y: 111, endPoint x: 20, endPoint y: 129, distance: 419.4
click at [20, 129] on div "Special Circumstances Supervision" at bounding box center [542, 122] width 1049 height 42
drag, startPoint x: 20, startPoint y: 129, endPoint x: 42, endPoint y: 125, distance: 22.4
copy div "Special Circumstances Supervision"
